Goal: Find specific page/section: Find specific page/section

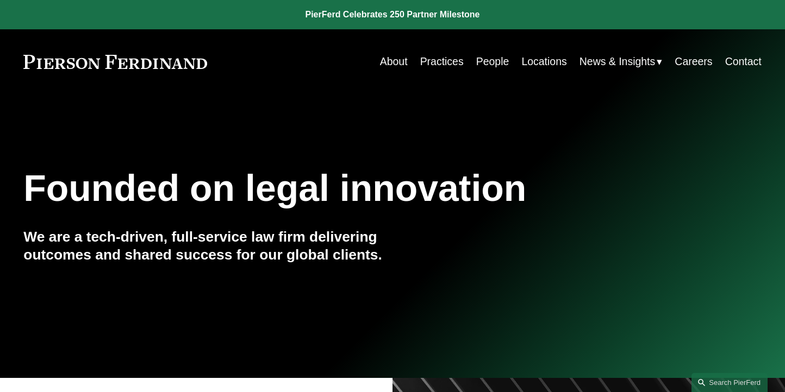
click at [483, 66] on link "People" at bounding box center [492, 61] width 33 height 21
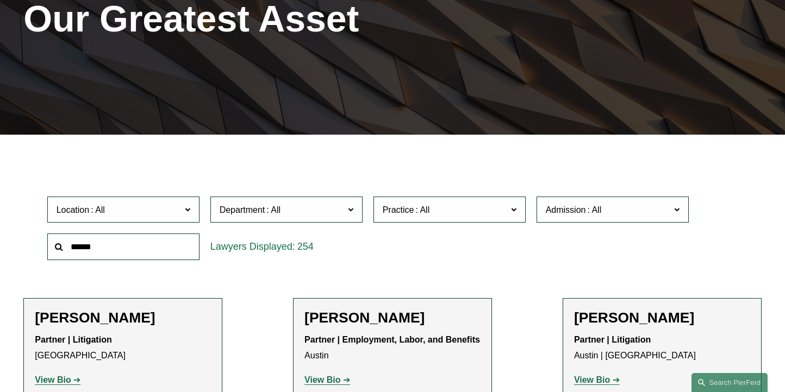
scroll to position [171, 0]
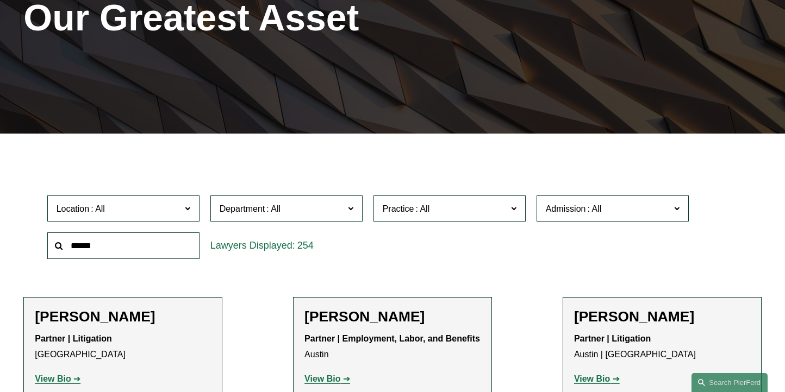
click at [155, 247] on input "text" at bounding box center [123, 246] width 152 height 27
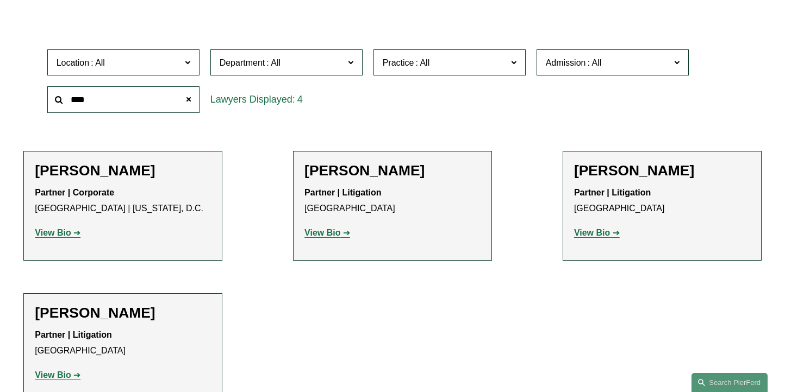
scroll to position [335, 0]
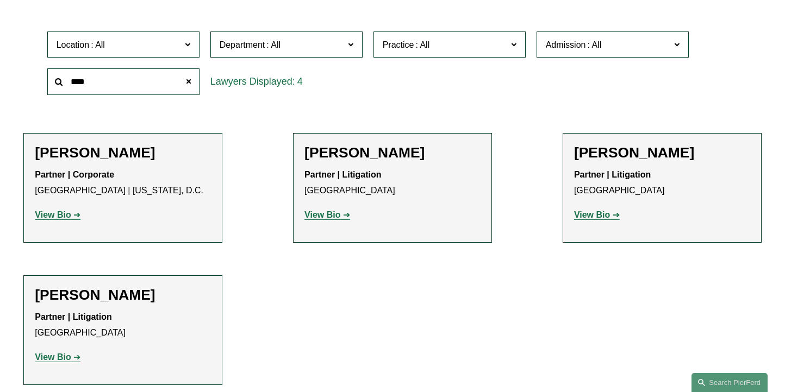
type input "****"
click at [53, 360] on strong "View Bio" at bounding box center [53, 357] width 36 height 9
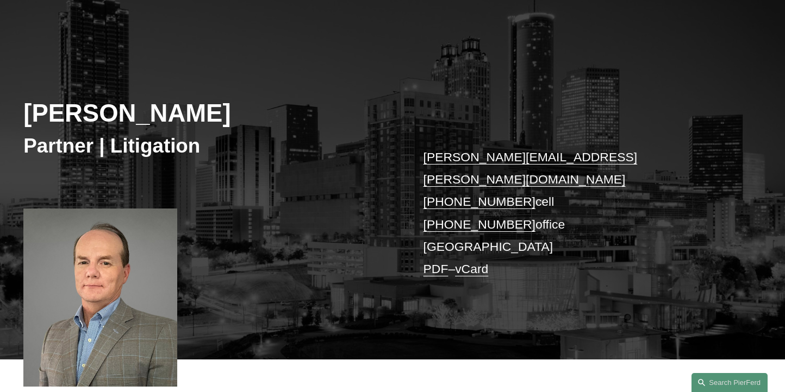
scroll to position [83, 0]
